Goal: Task Accomplishment & Management: Complete application form

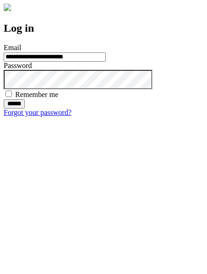
type input "**********"
click at [25, 108] on input "******" at bounding box center [14, 103] width 21 height 9
